Goal: Task Accomplishment & Management: Complete application form

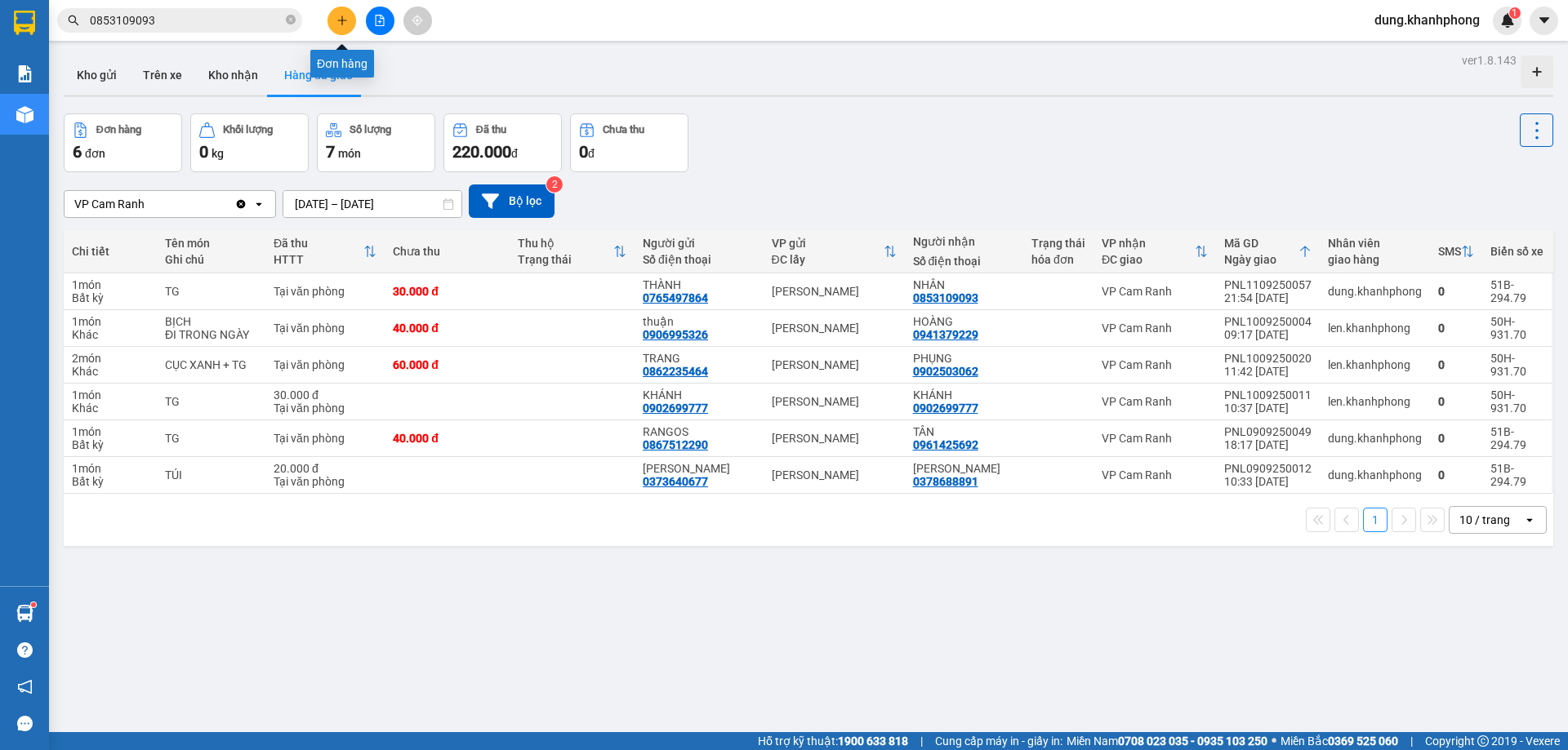
click at [334, 21] on button at bounding box center [342, 20] width 29 height 29
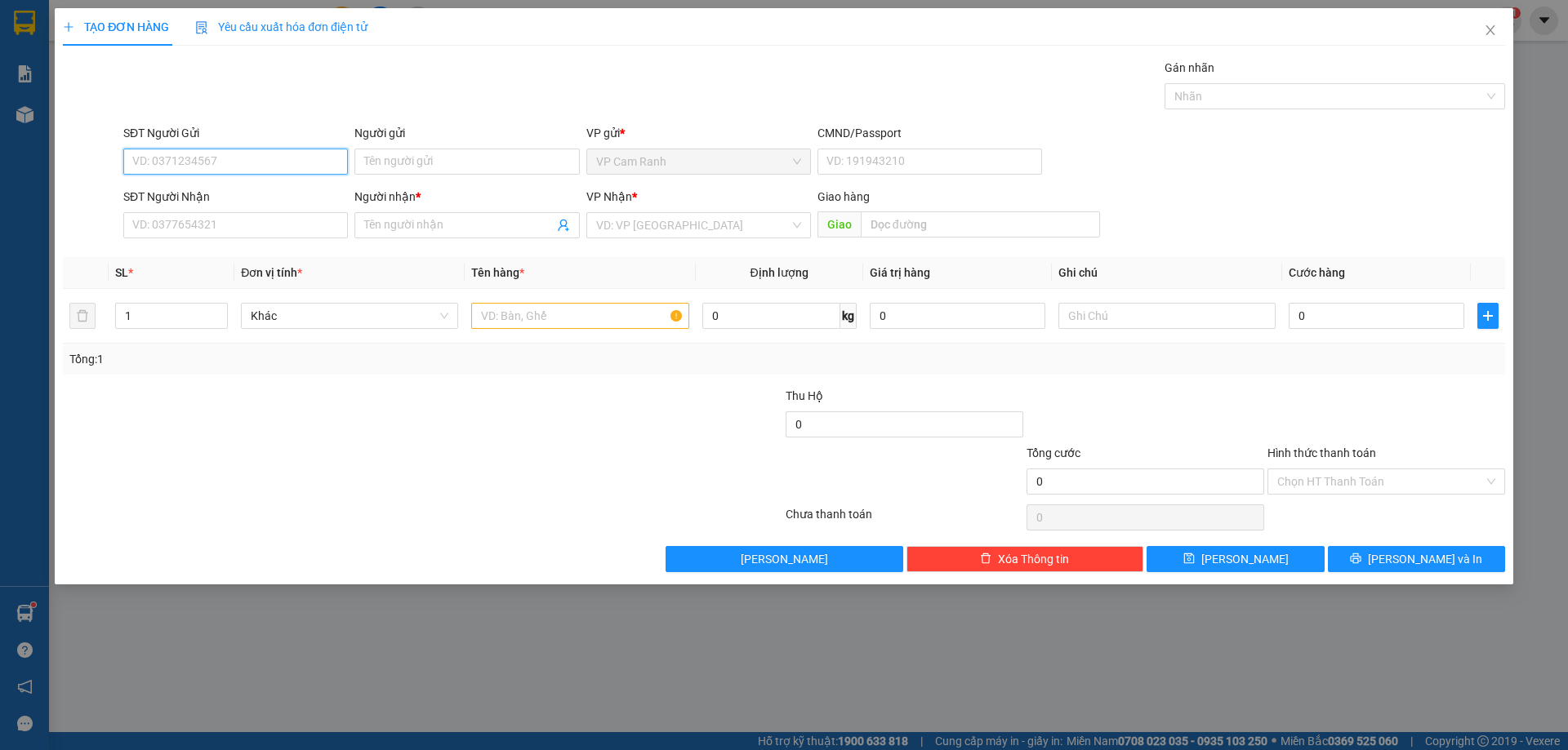
click at [217, 166] on input "SĐT Người Gửi" at bounding box center [236, 162] width 225 height 26
paste input "0905248332"
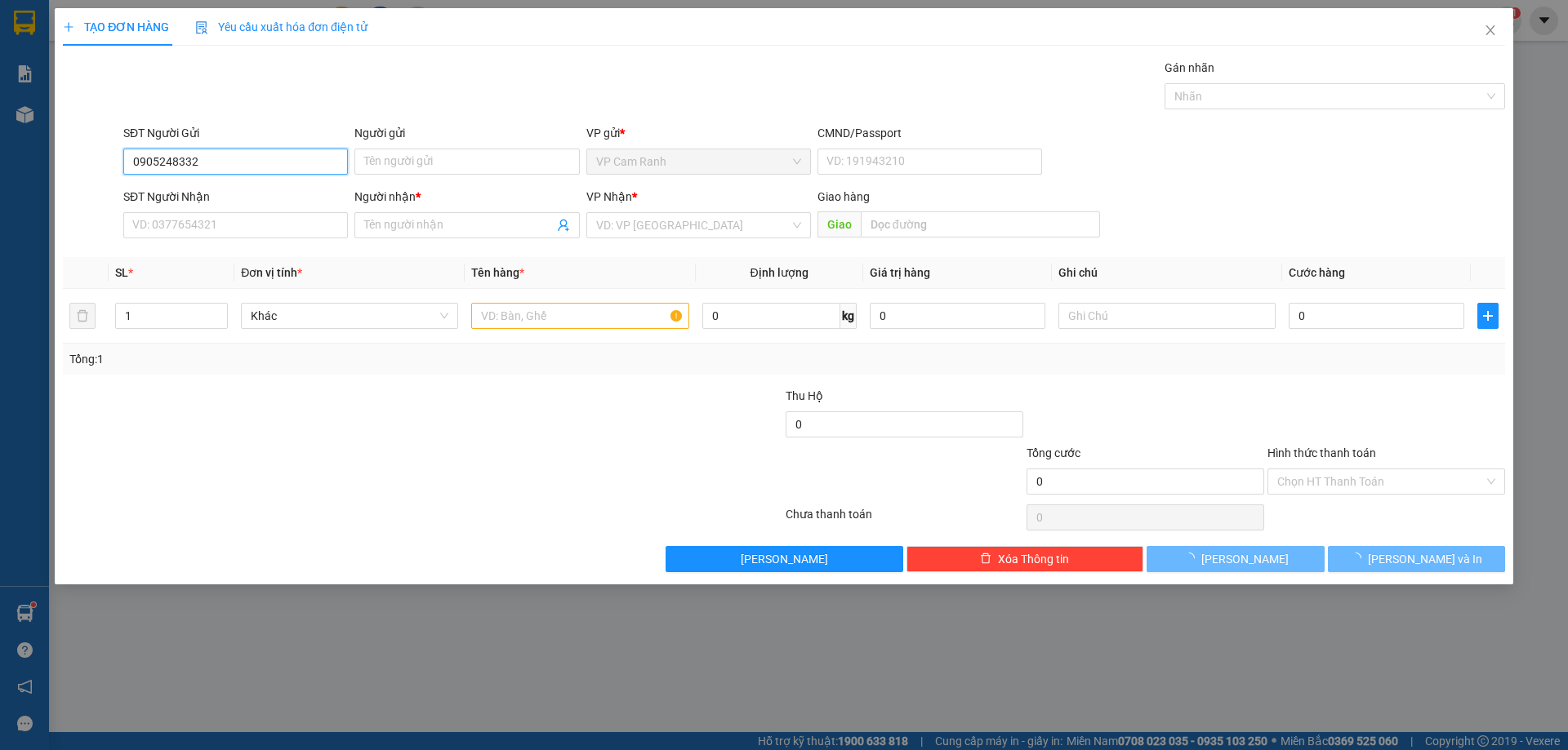
type input "0905248332"
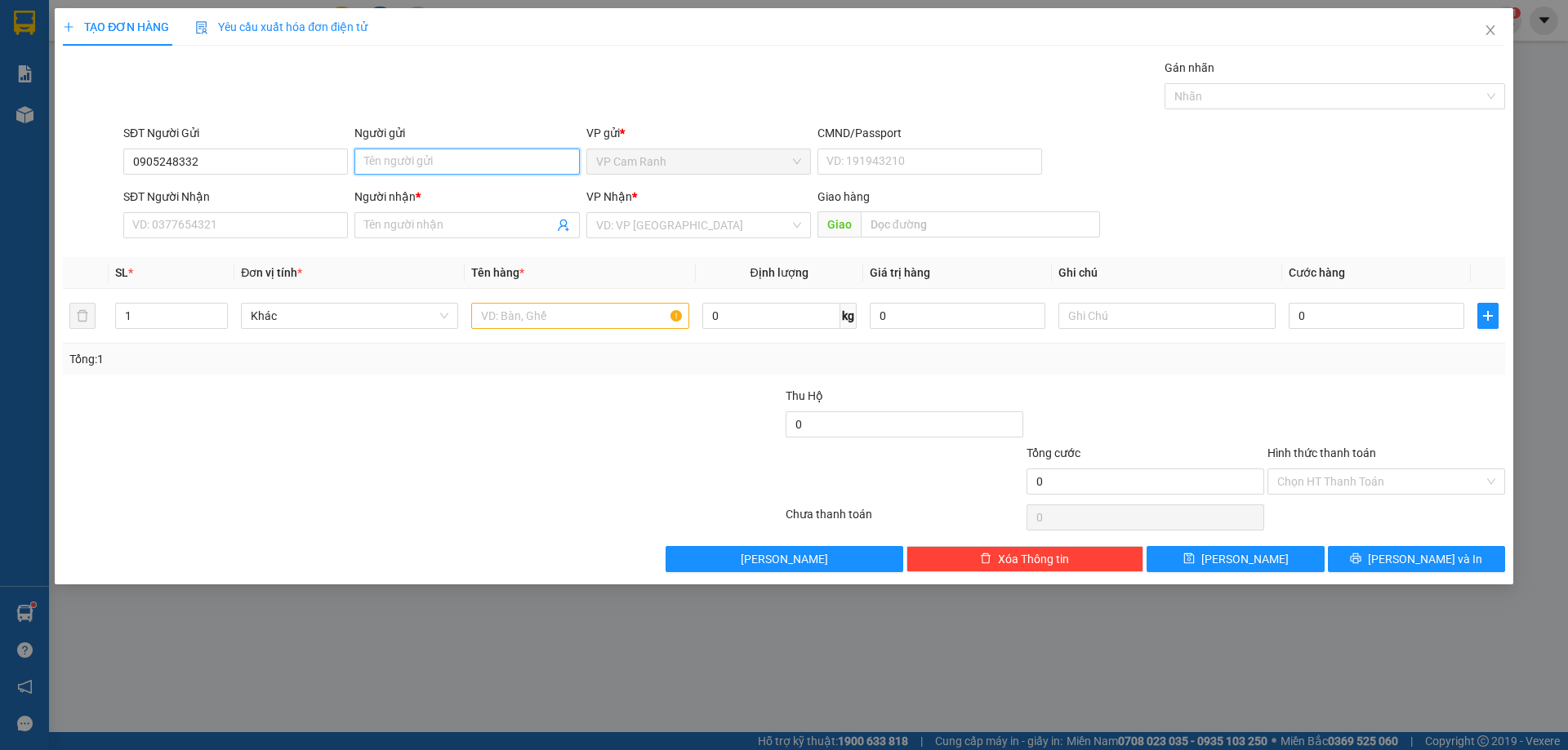
click at [465, 162] on input "Người gửi" at bounding box center [467, 162] width 225 height 26
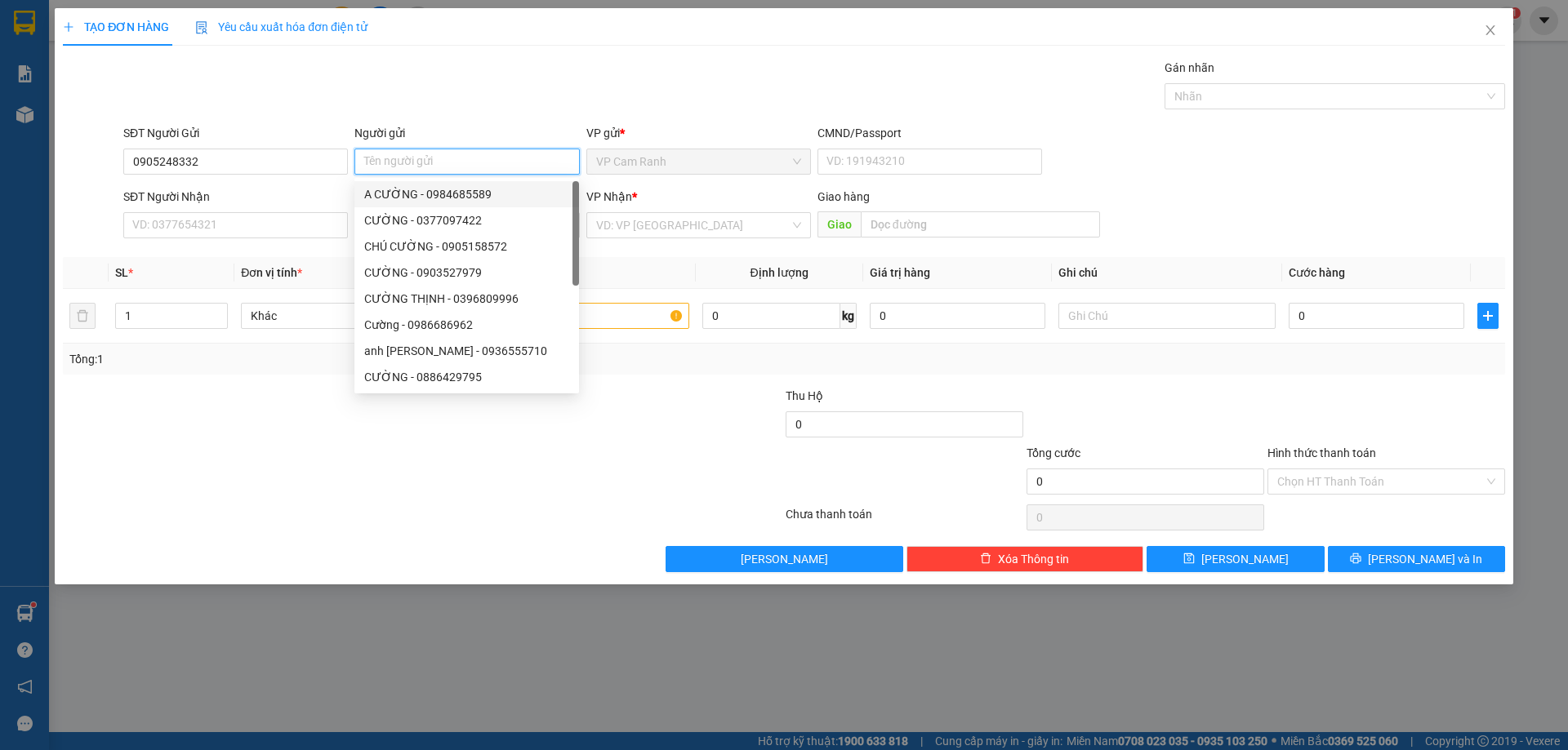
paste input "[PERSON_NAME]"
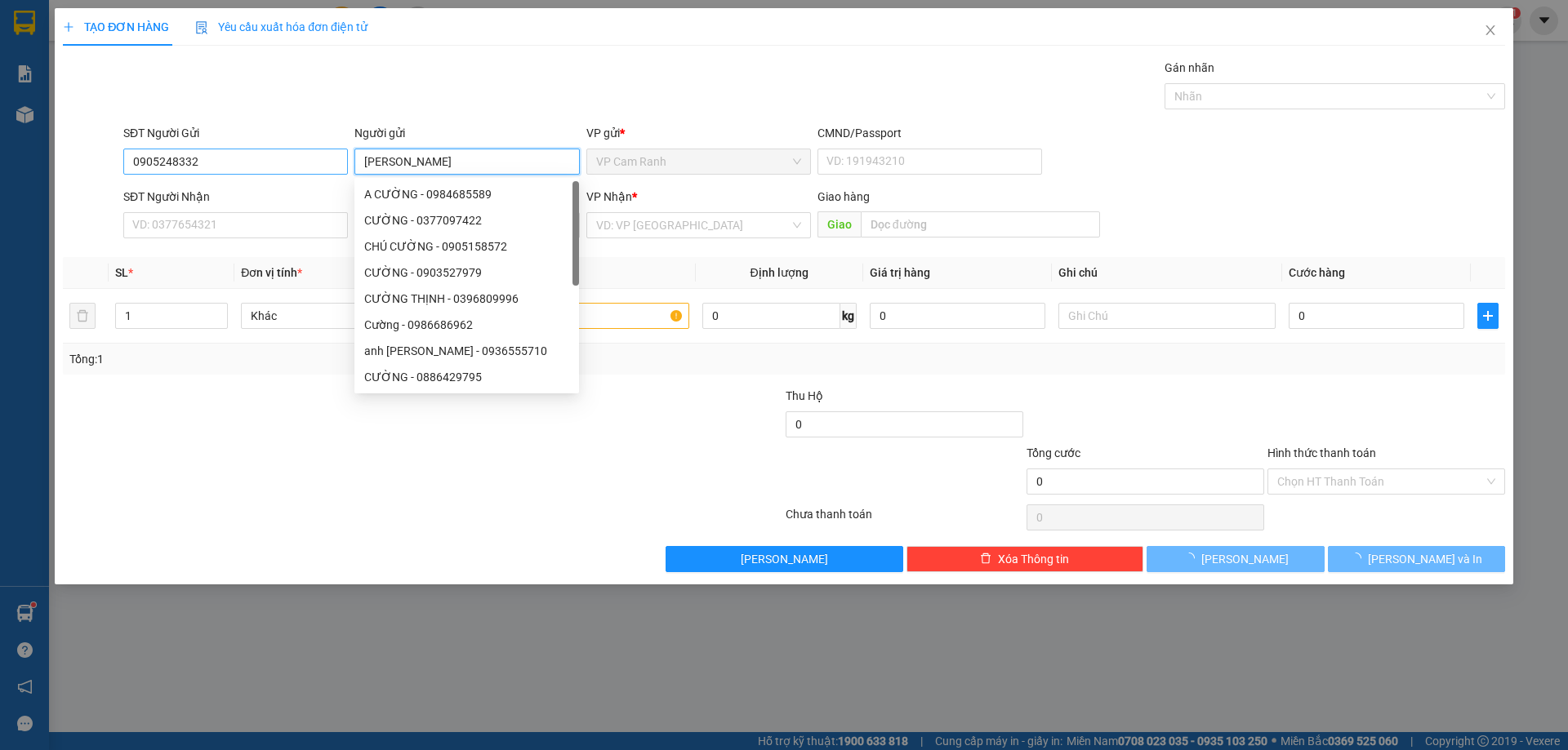
type input "[PERSON_NAME]"
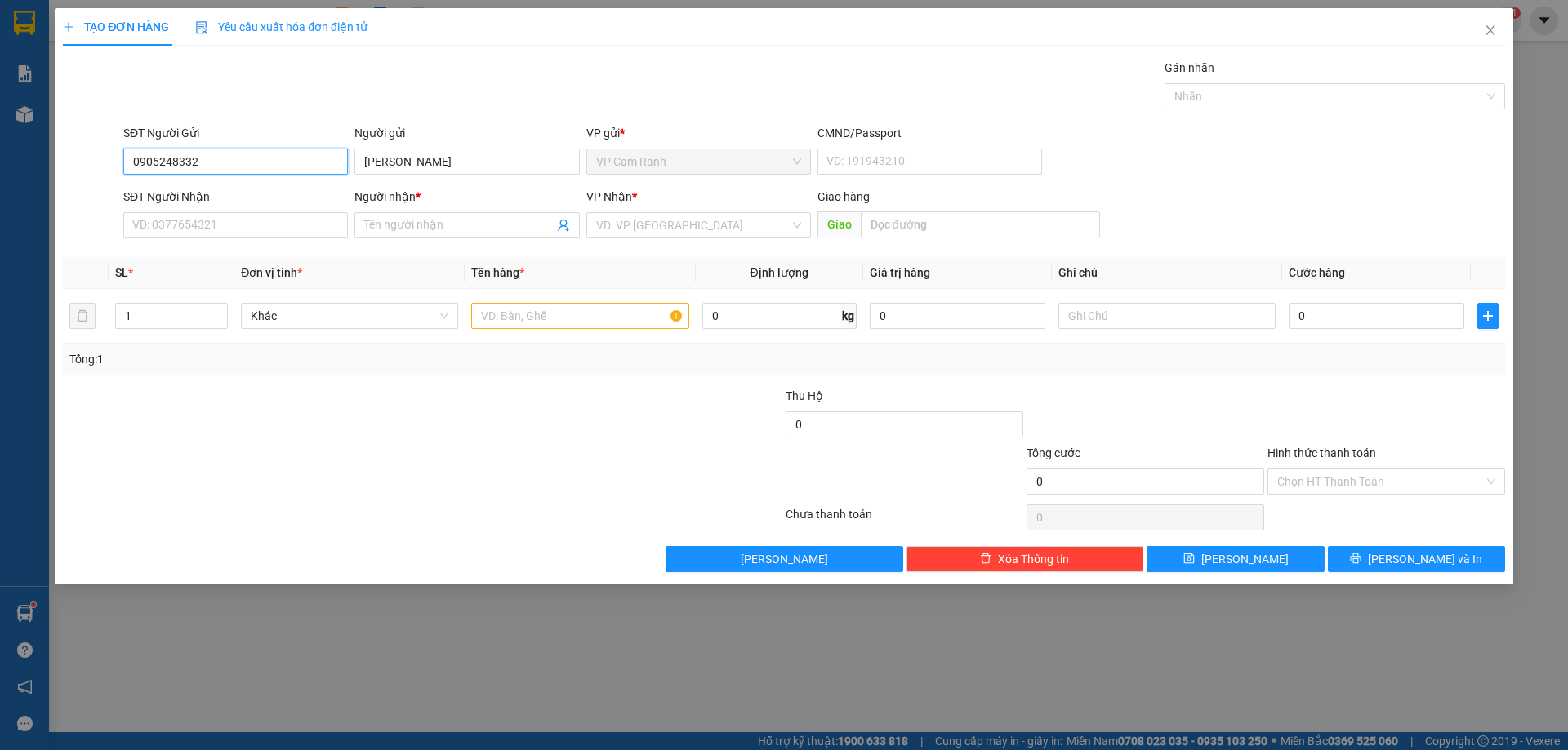
click at [240, 165] on input "0905248332" at bounding box center [236, 162] width 225 height 26
click at [237, 166] on input "0905248332" at bounding box center [236, 162] width 225 height 26
click at [242, 231] on input "SĐT Người Nhận" at bounding box center [236, 226] width 225 height 26
paste input "0905248332"
type input "0905248332"
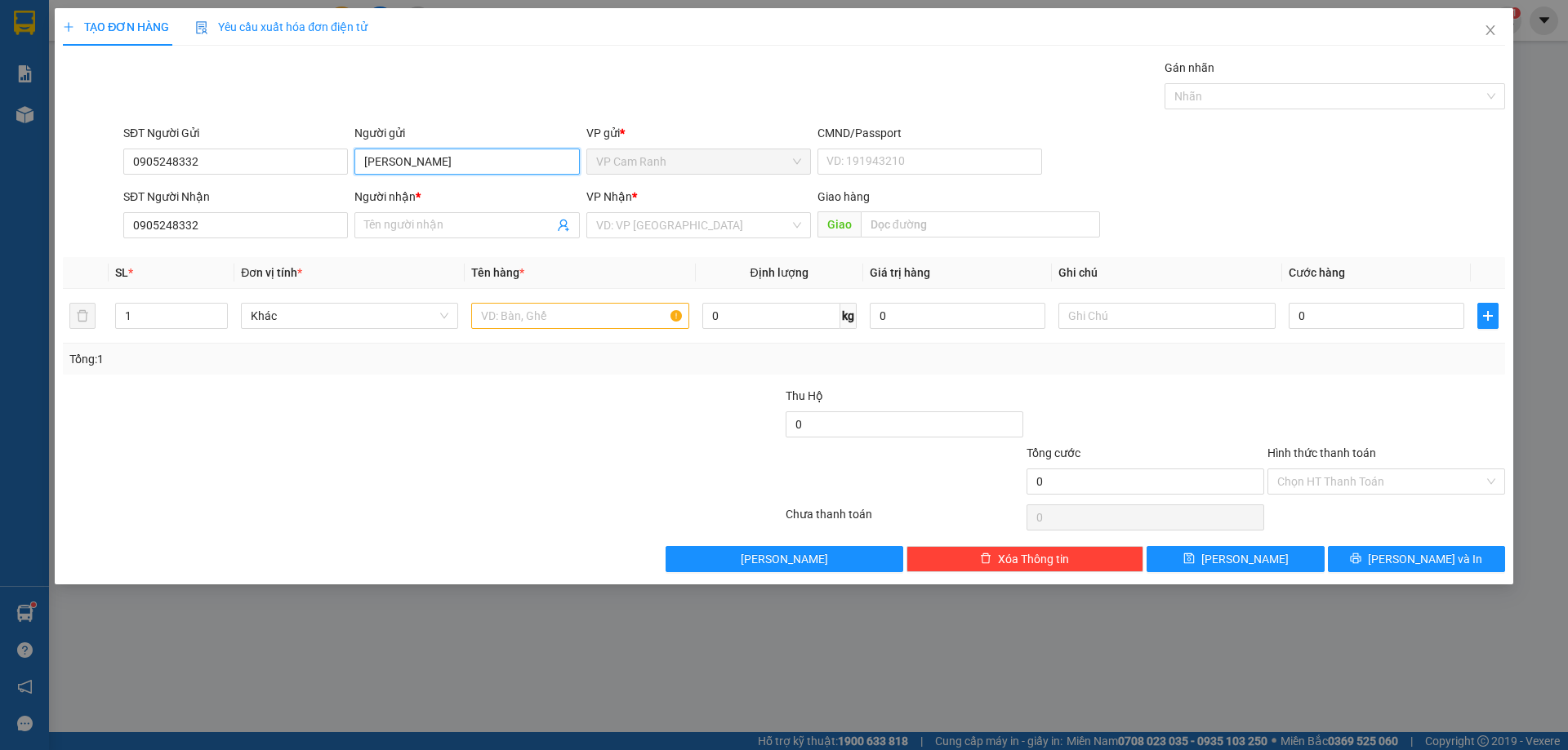
click at [489, 157] on input "[PERSON_NAME]" at bounding box center [467, 162] width 225 height 26
click at [490, 159] on input "[PERSON_NAME]" at bounding box center [467, 162] width 225 height 26
click at [432, 225] on input "Người nhận *" at bounding box center [458, 225] width 188 height 18
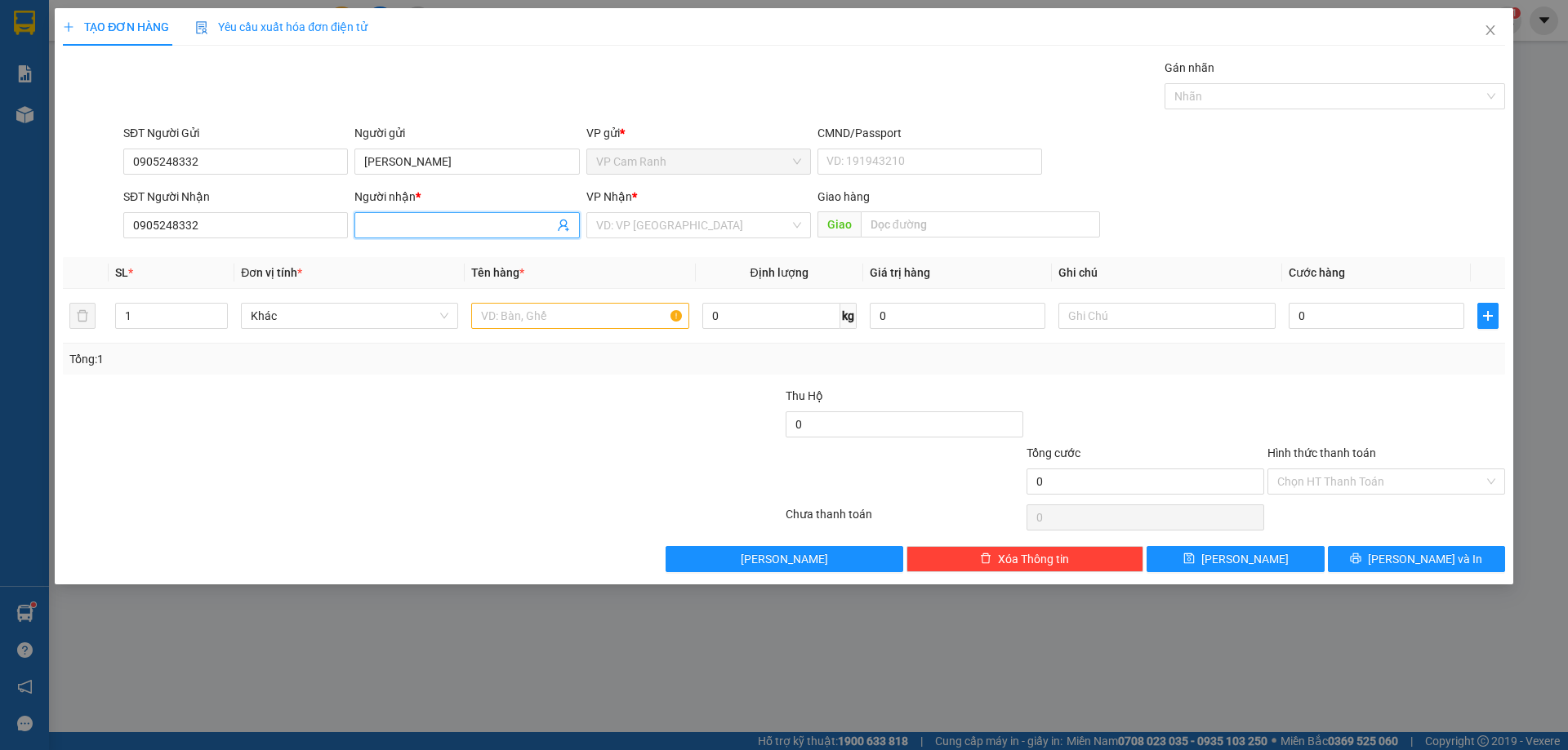
paste input "[PERSON_NAME]"
type input "[PERSON_NAME]"
click at [712, 224] on input "search" at bounding box center [693, 226] width 194 height 24
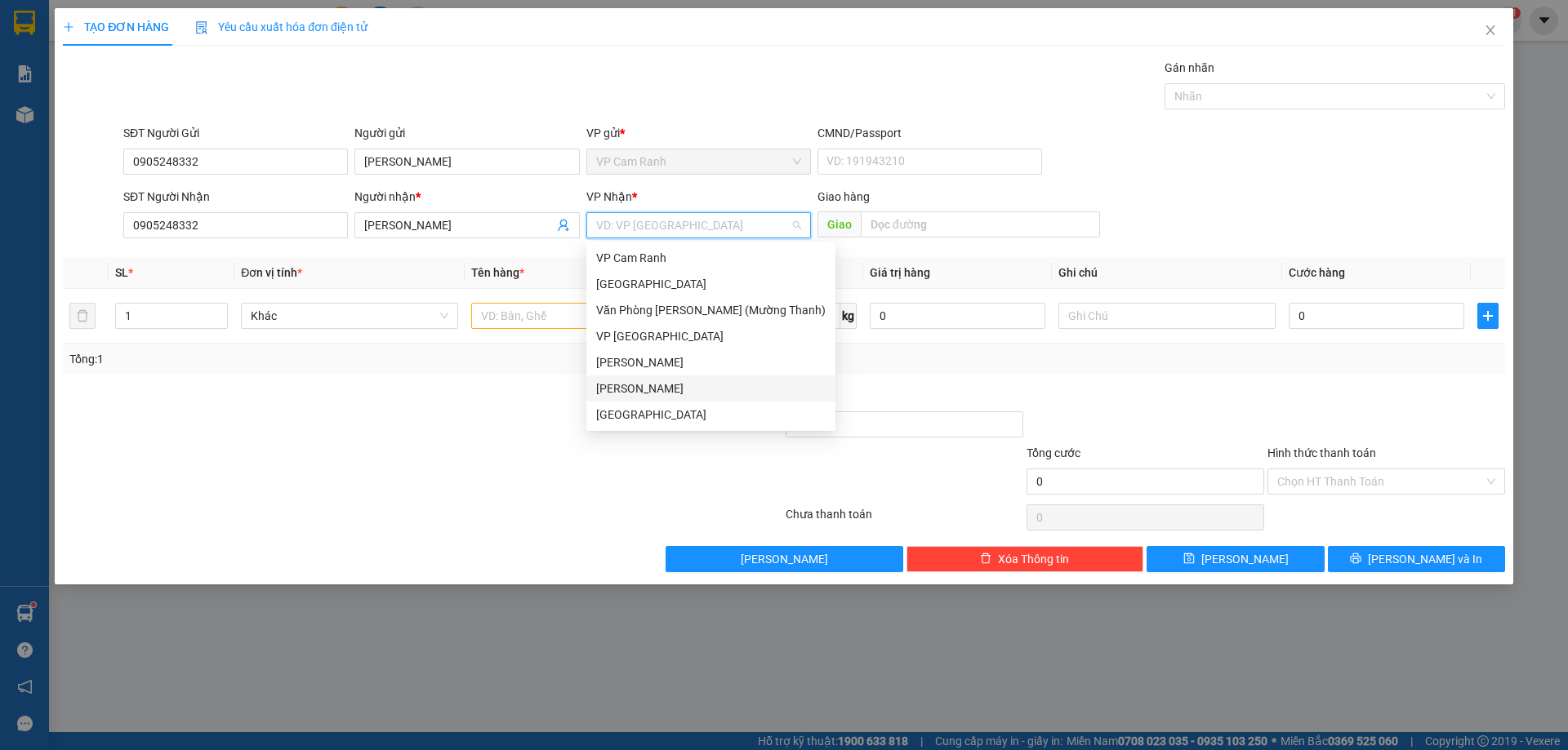
click at [693, 386] on div "[PERSON_NAME]" at bounding box center [710, 388] width 229 height 18
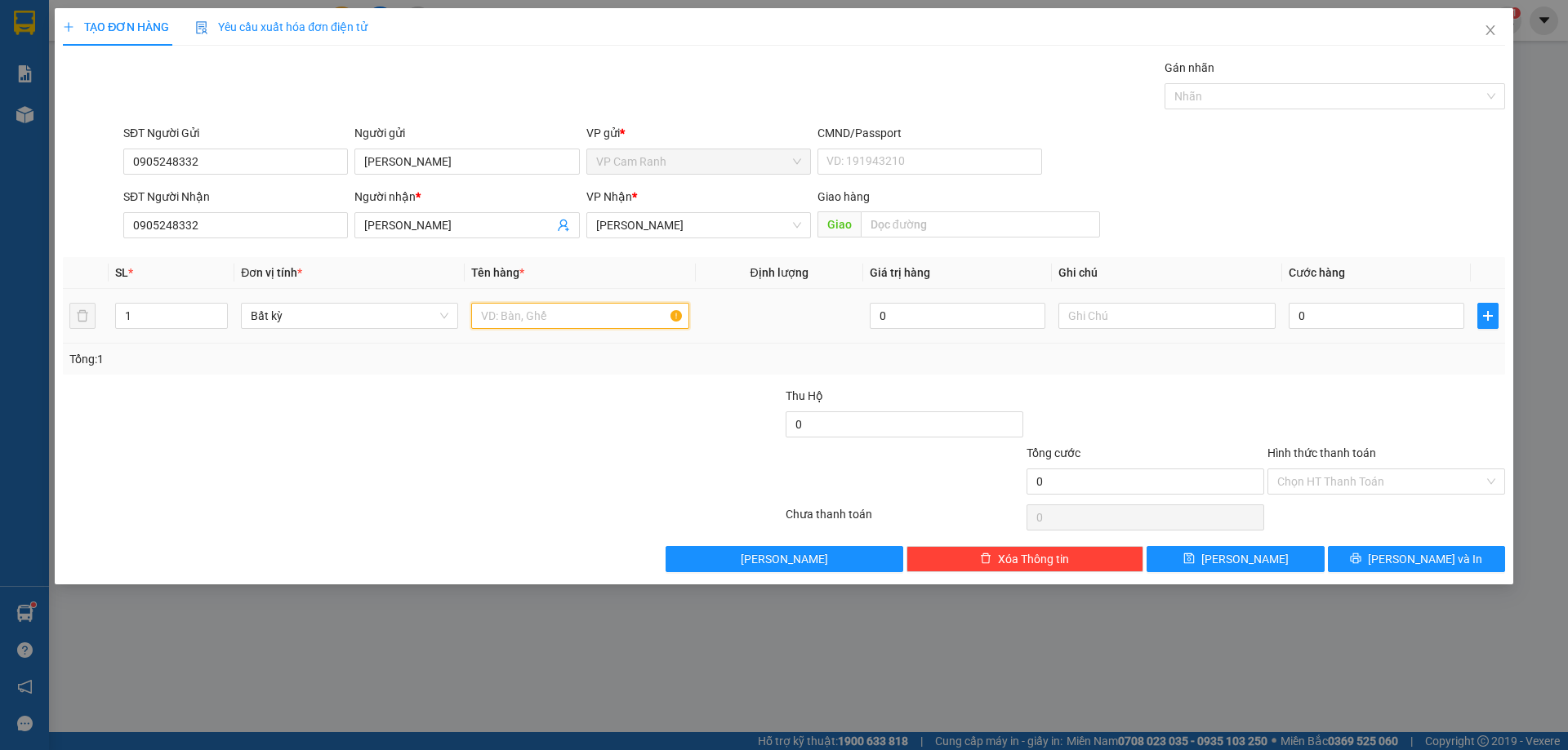
click at [573, 313] on input "text" at bounding box center [580, 316] width 217 height 26
type input "E"
click at [481, 313] on input "XE ĐẠP TK" at bounding box center [580, 316] width 217 height 26
click at [564, 312] on input "1 XE ĐẠP TK" at bounding box center [580, 316] width 217 height 26
type input "1 XE ĐẠP TK K BỌC"
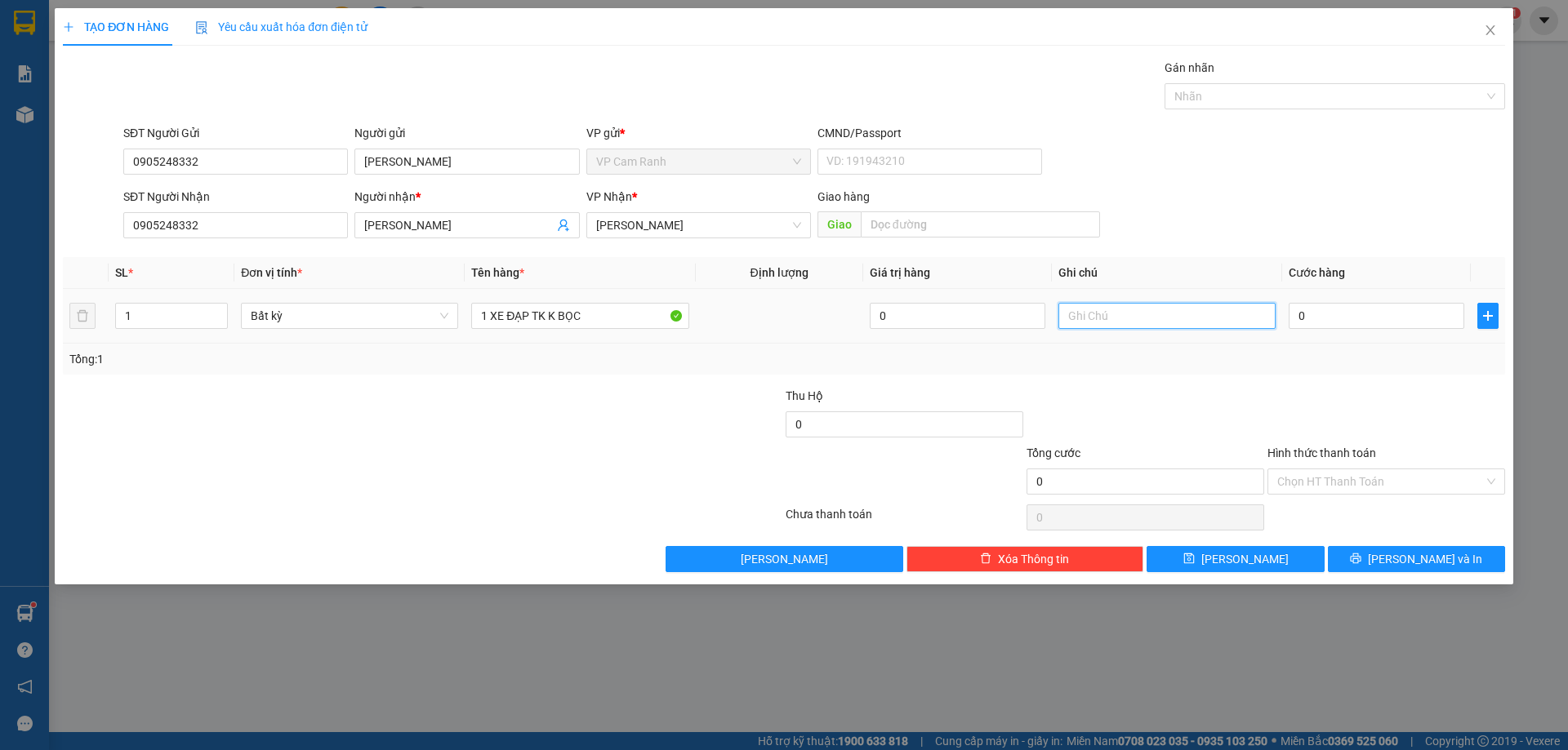
click at [1212, 318] on input "text" at bounding box center [1167, 316] width 217 height 26
type input "12:50 [DATE] GIƯỜNG B7"
click at [1321, 307] on input "0" at bounding box center [1376, 316] width 175 height 26
type input "2"
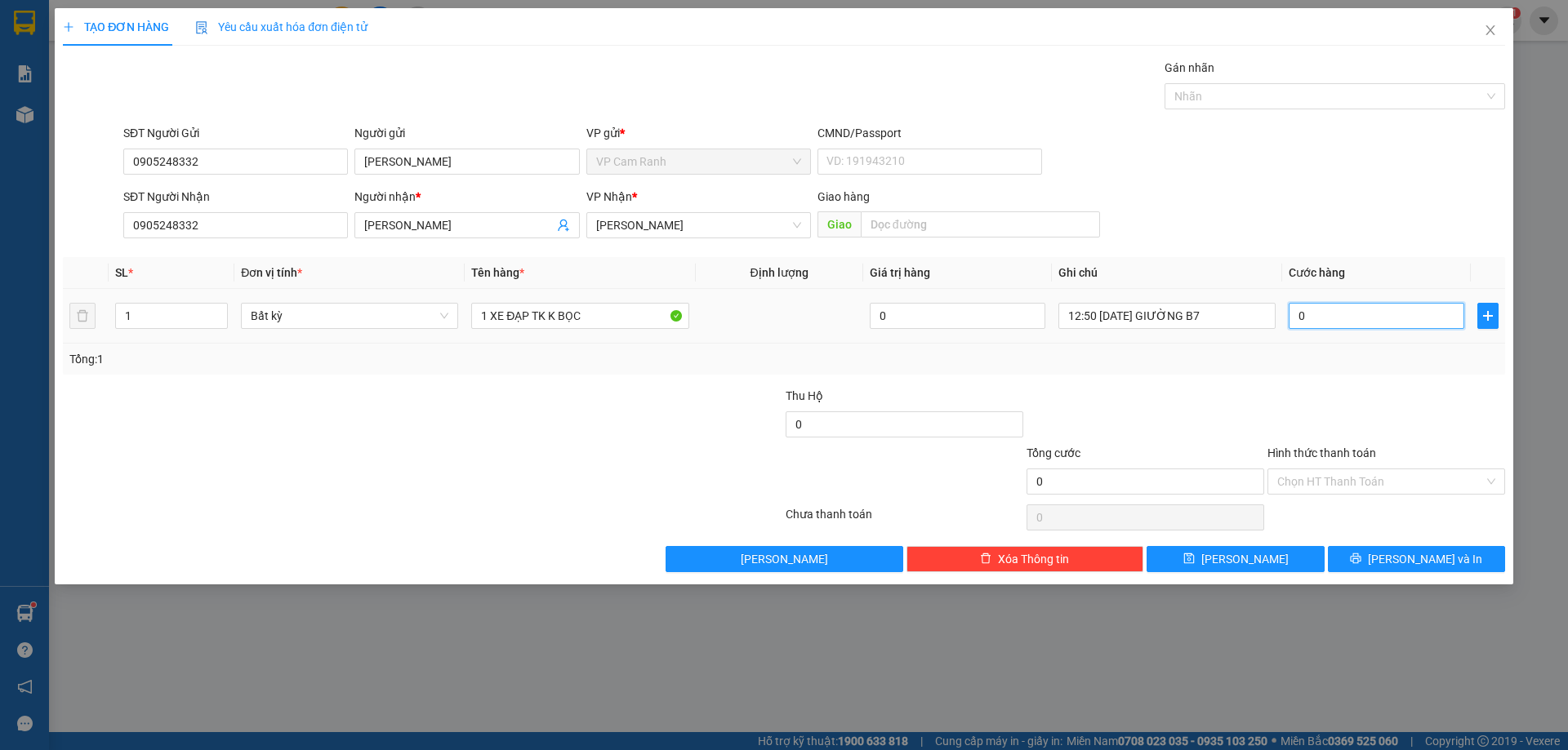
type input "2"
type input "20"
type input "200"
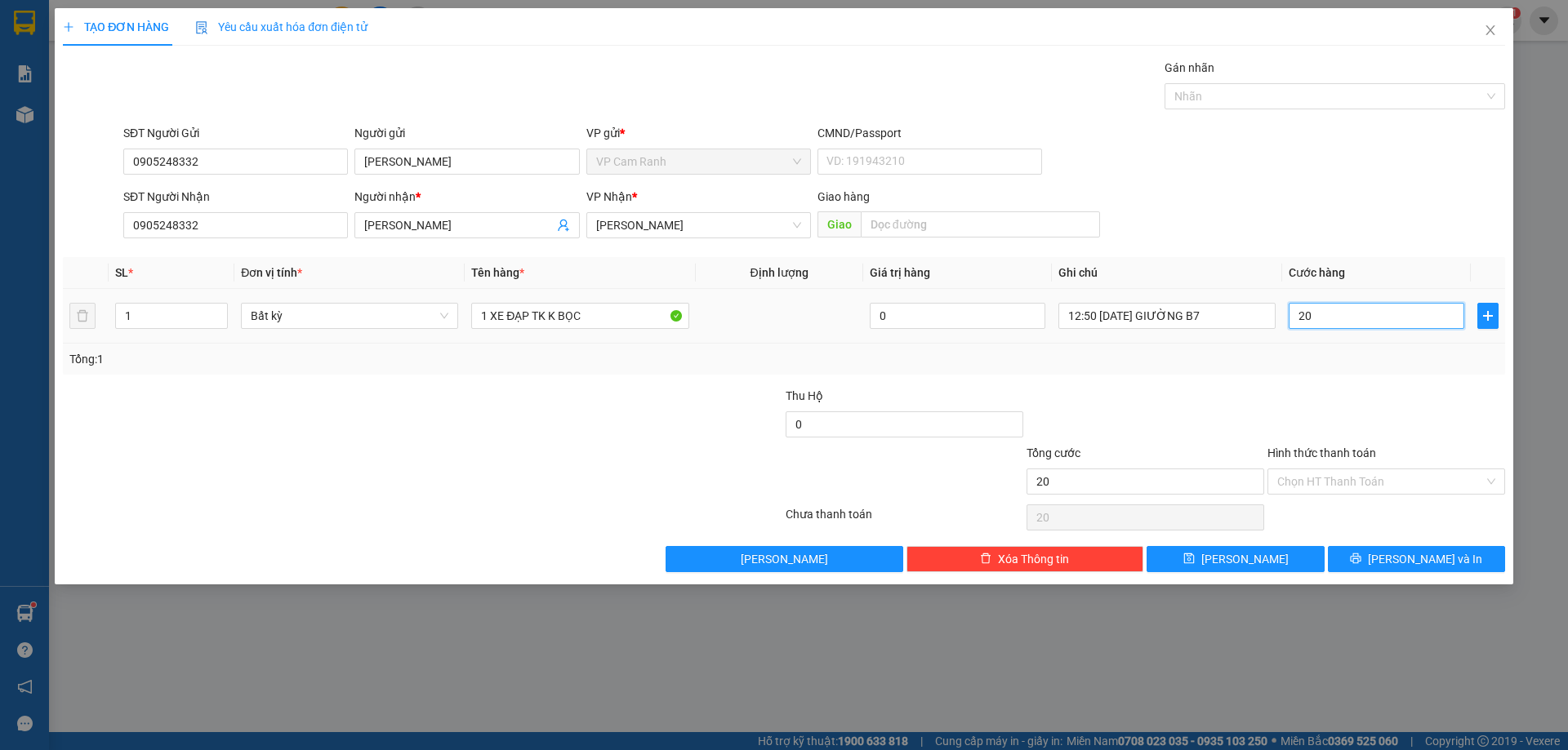
type input "200"
type input "2.000"
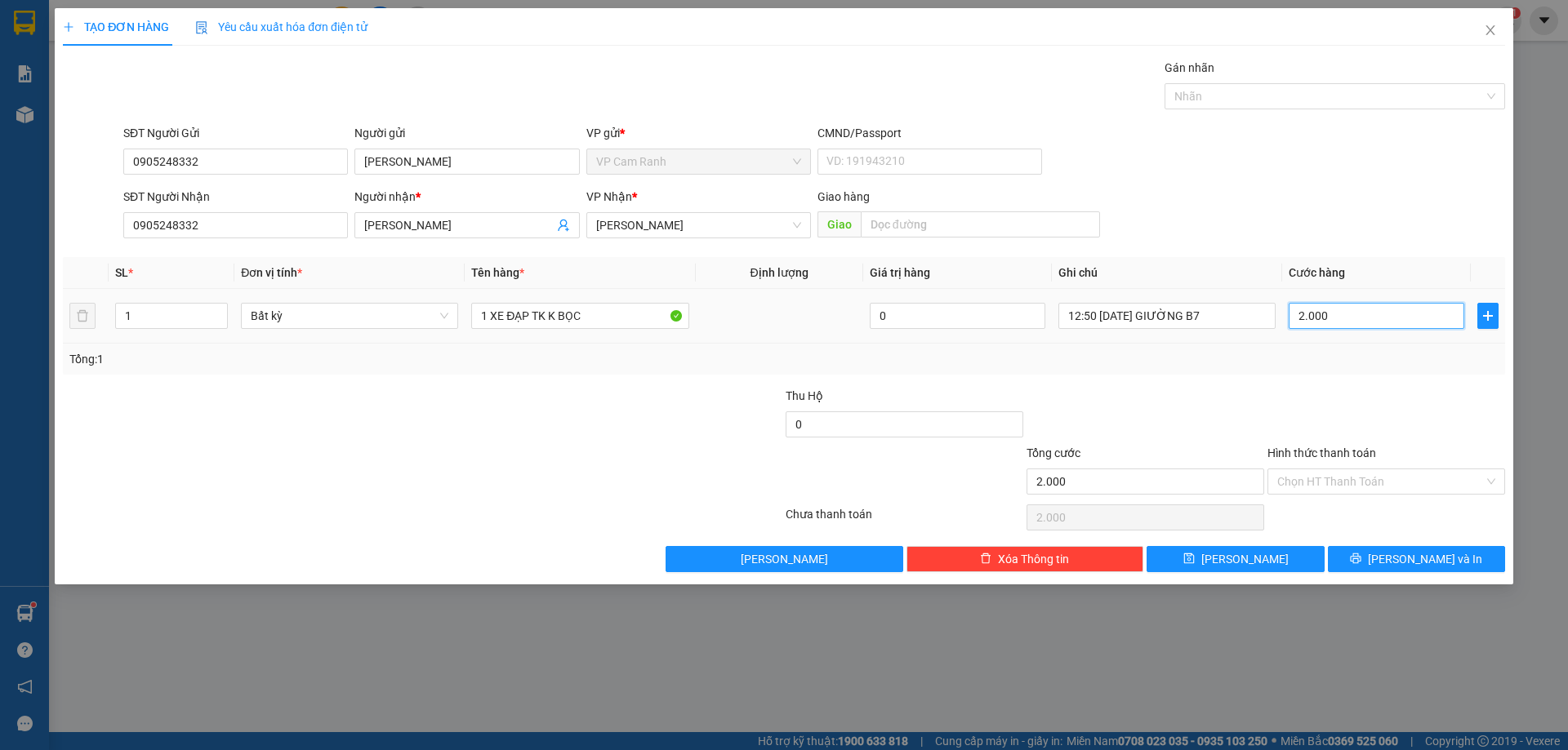
type input "20.000"
type input "200.000"
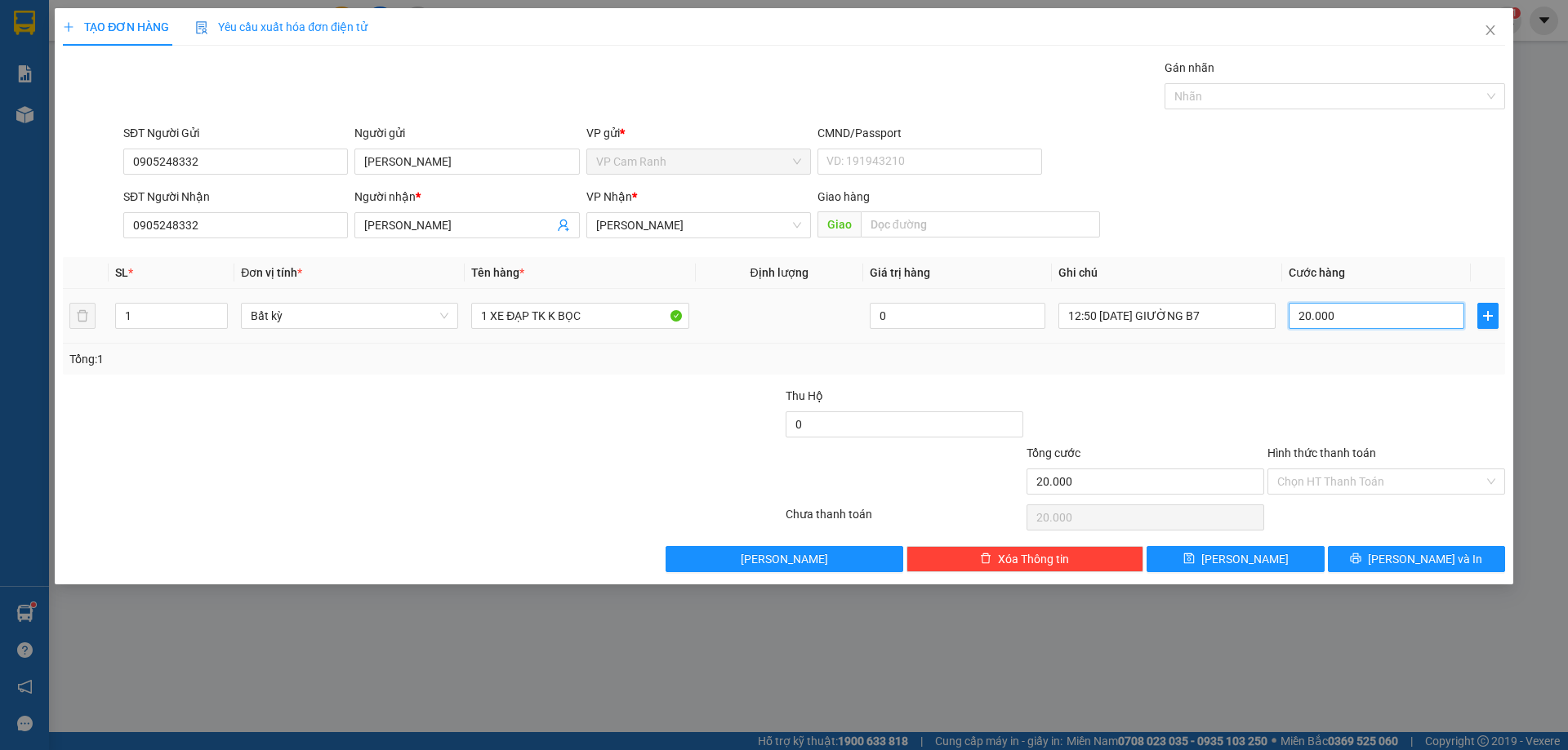
type input "200.000"
click at [1219, 370] on div "Tổng: 1" at bounding box center [784, 358] width 1443 height 31
click at [524, 450] on div at bounding box center [302, 473] width 482 height 58
click at [581, 445] on div at bounding box center [664, 473] width 241 height 58
